Goal: Transaction & Acquisition: Purchase product/service

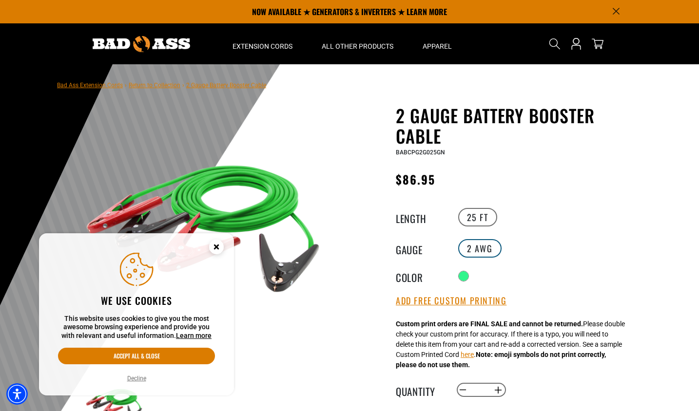
click at [473, 249] on label "2 AWG" at bounding box center [479, 248] width 43 height 19
click at [488, 250] on label "2 AWG" at bounding box center [479, 248] width 43 height 19
click at [487, 252] on label "2 AWG" at bounding box center [479, 248] width 43 height 19
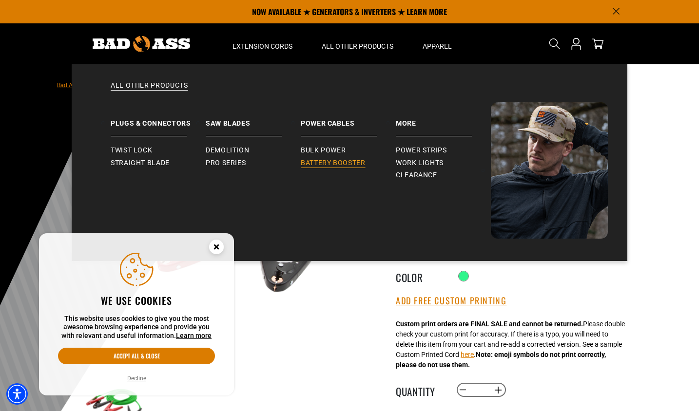
click at [345, 166] on span "Battery Booster" at bounding box center [333, 163] width 65 height 9
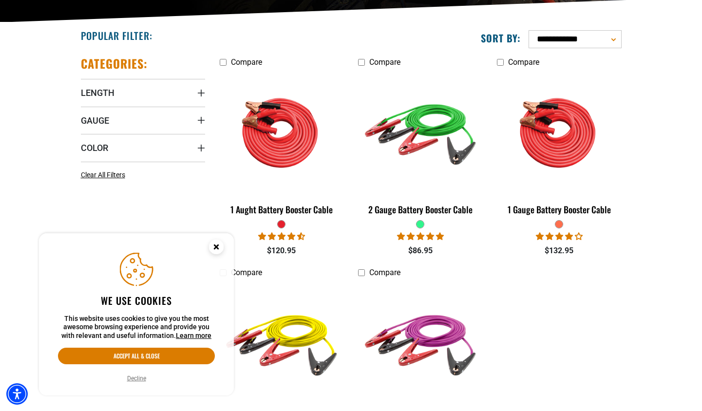
scroll to position [229, 0]
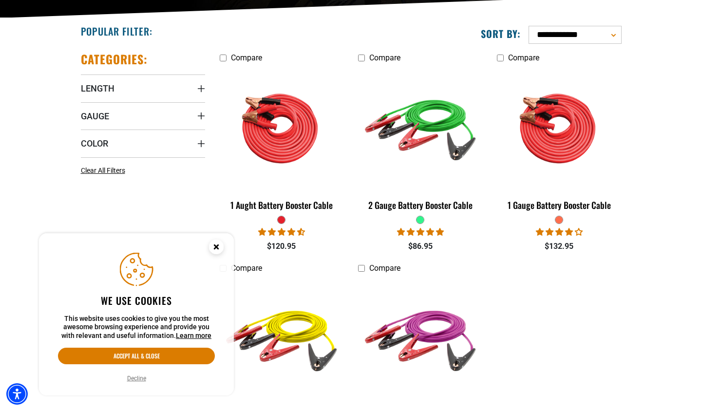
click at [217, 246] on icon "Close this option" at bounding box center [215, 246] width 3 height 3
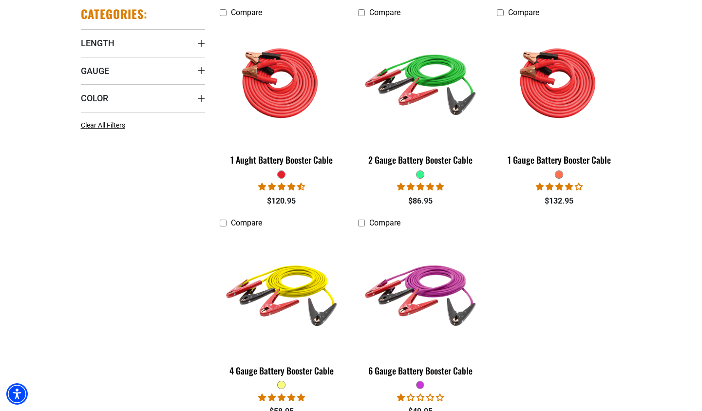
scroll to position [288, 0]
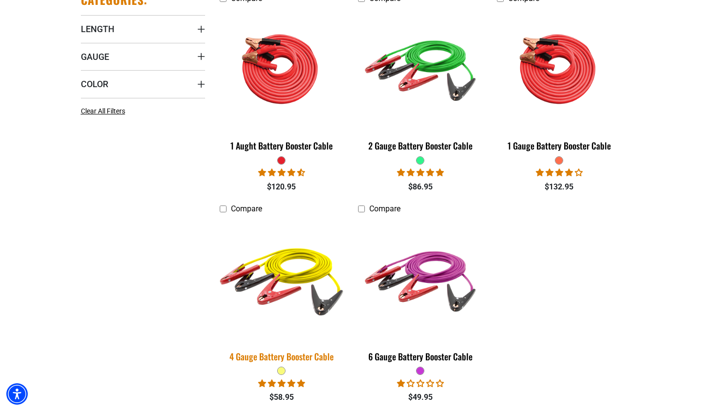
click at [274, 288] on img at bounding box center [281, 279] width 136 height 125
